Goal: Task Accomplishment & Management: Use online tool/utility

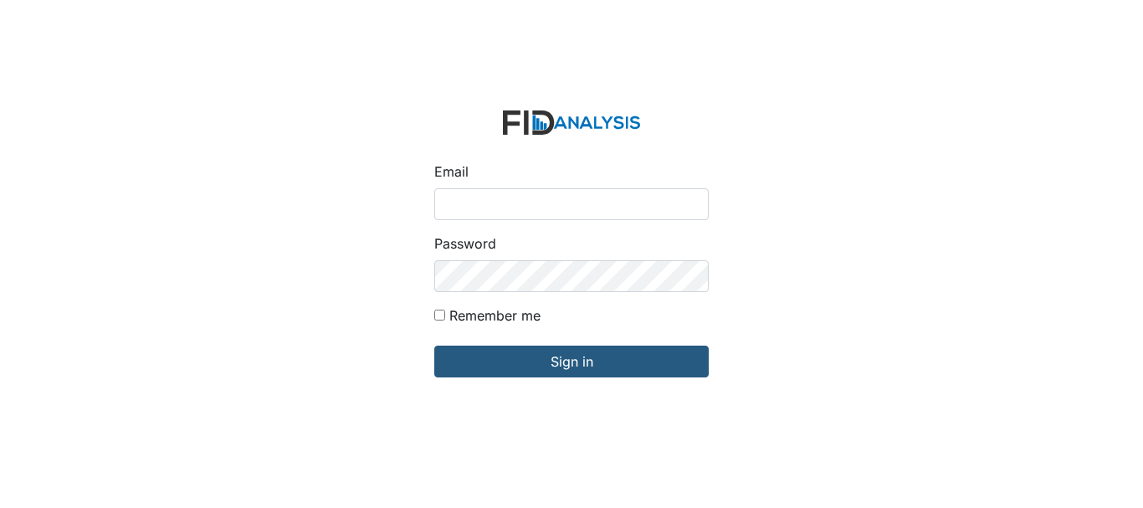
click at [540, 194] on input "Email" at bounding box center [571, 204] width 274 height 32
type input "[EMAIL_ADDRESS][DOMAIN_NAME]"
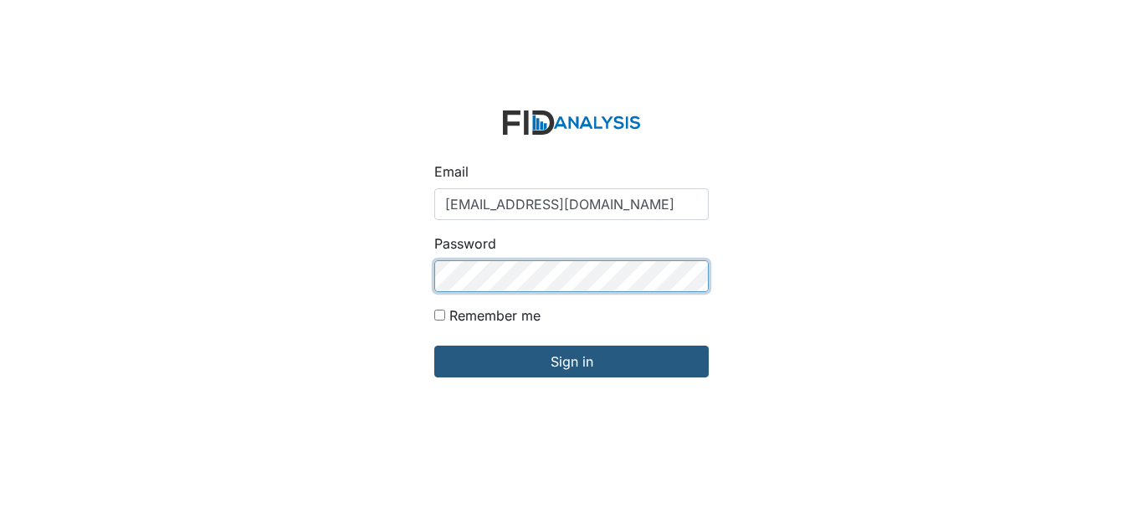
click at [434, 345] on input "Sign in" at bounding box center [571, 361] width 274 height 32
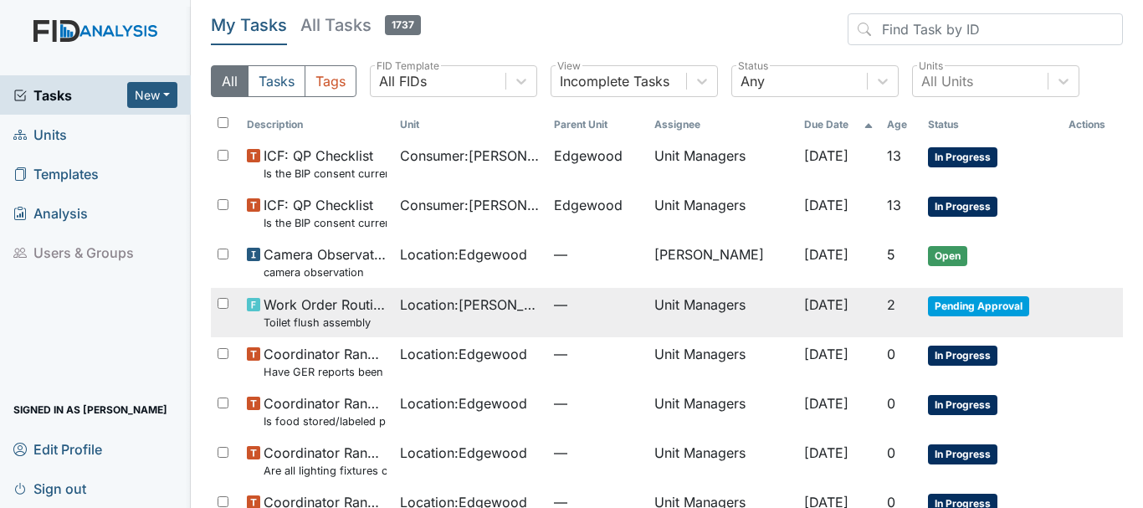
click at [951, 300] on span "Pending Approval" at bounding box center [978, 306] width 101 height 20
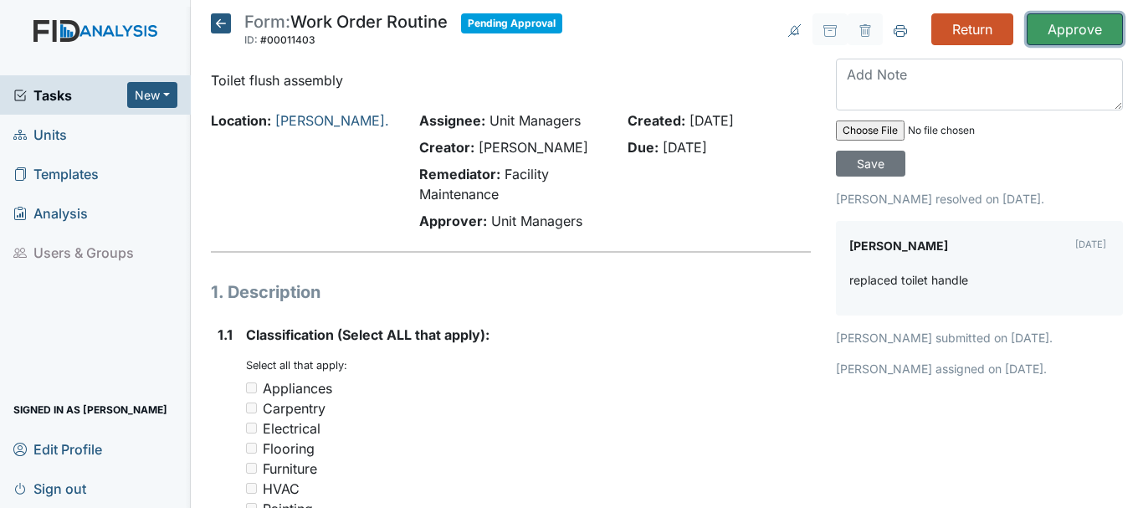
click at [1051, 29] on input "Approve" at bounding box center [1074, 29] width 96 height 32
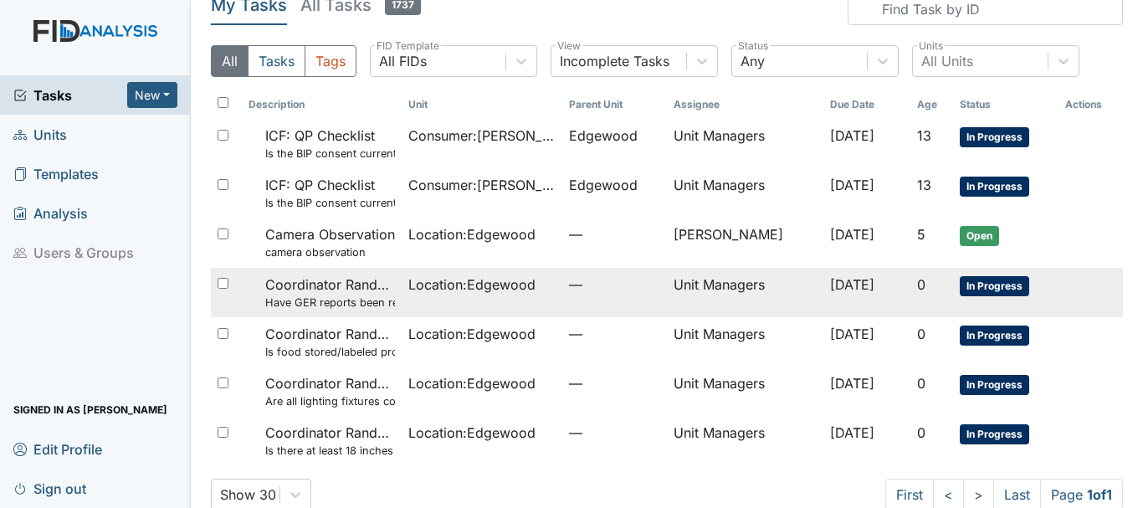
scroll to position [105, 0]
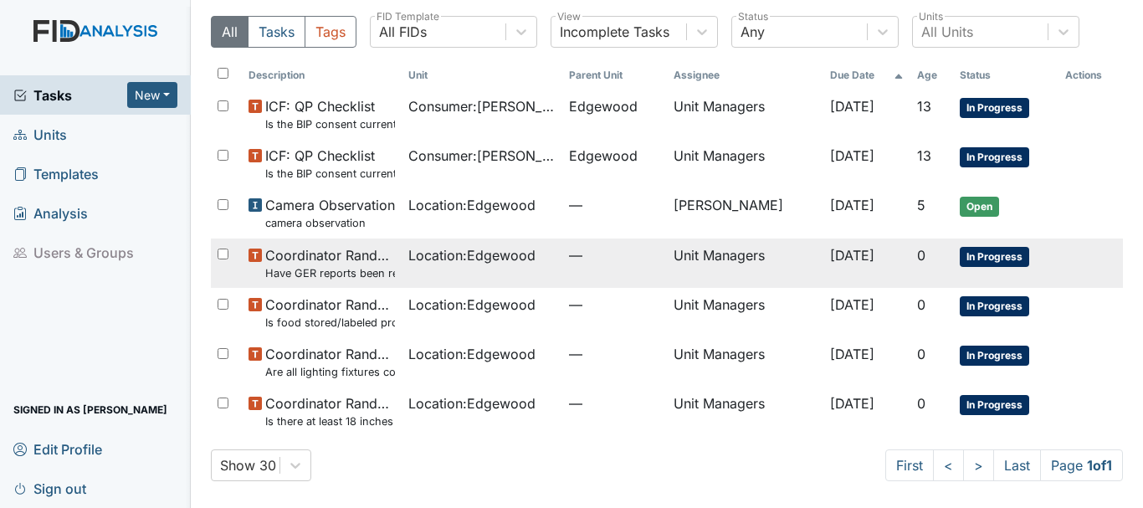
click at [473, 254] on span "Location : Edgewood" at bounding box center [471, 255] width 127 height 20
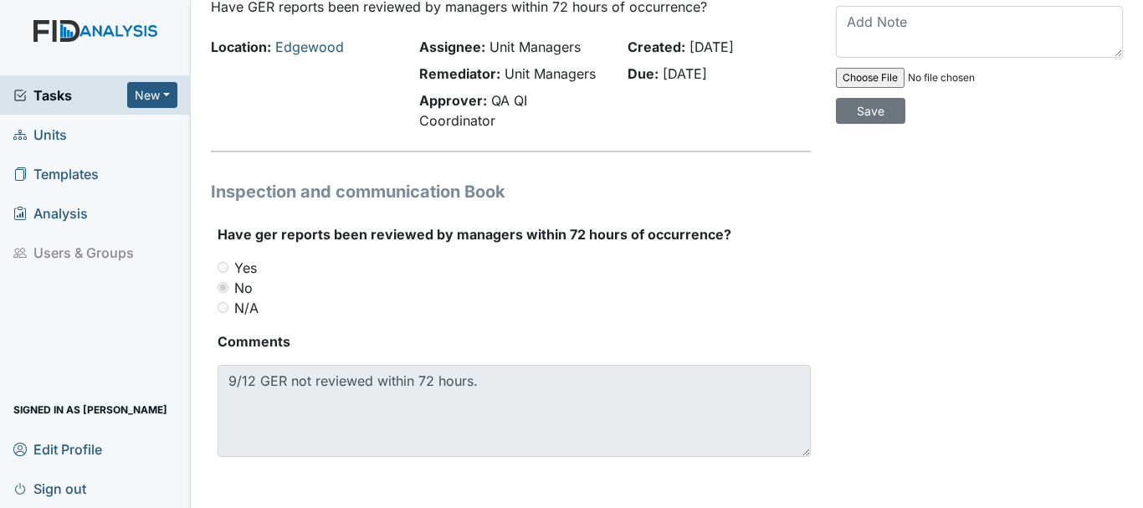
scroll to position [108, 0]
